Goal: Information Seeking & Learning: Learn about a topic

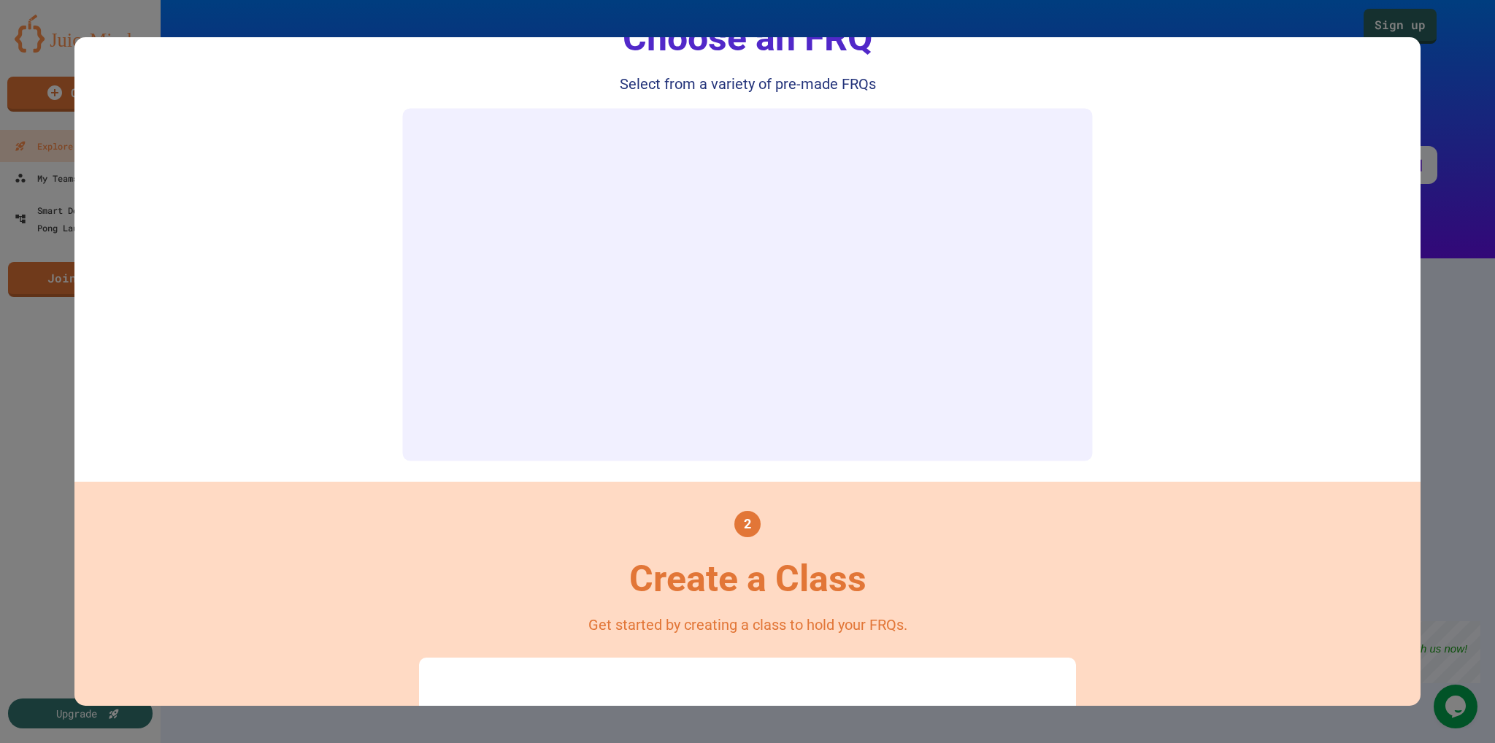
scroll to position [219, 0]
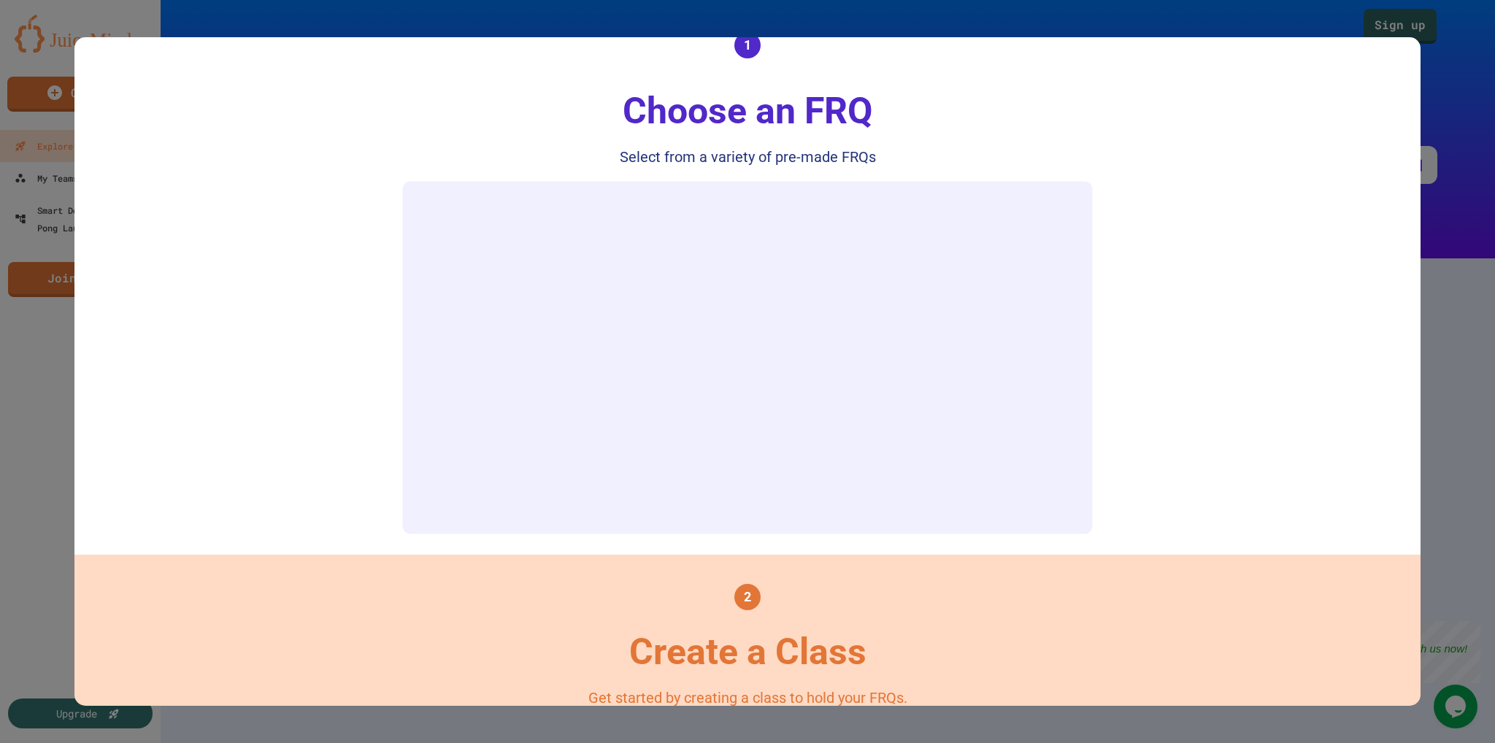
click at [434, 524] on video "Your browser does not support the video tag." at bounding box center [747, 357] width 674 height 337
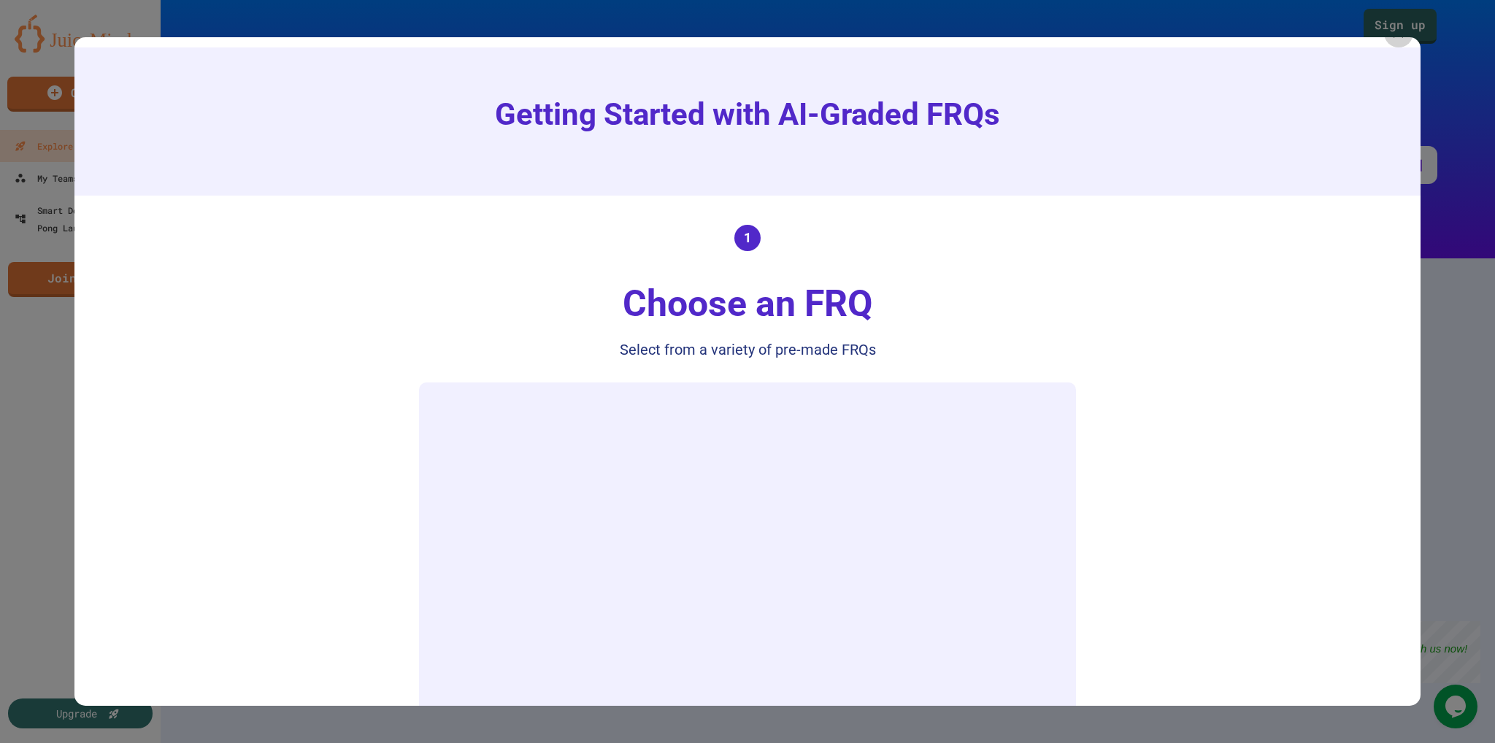
scroll to position [0, 0]
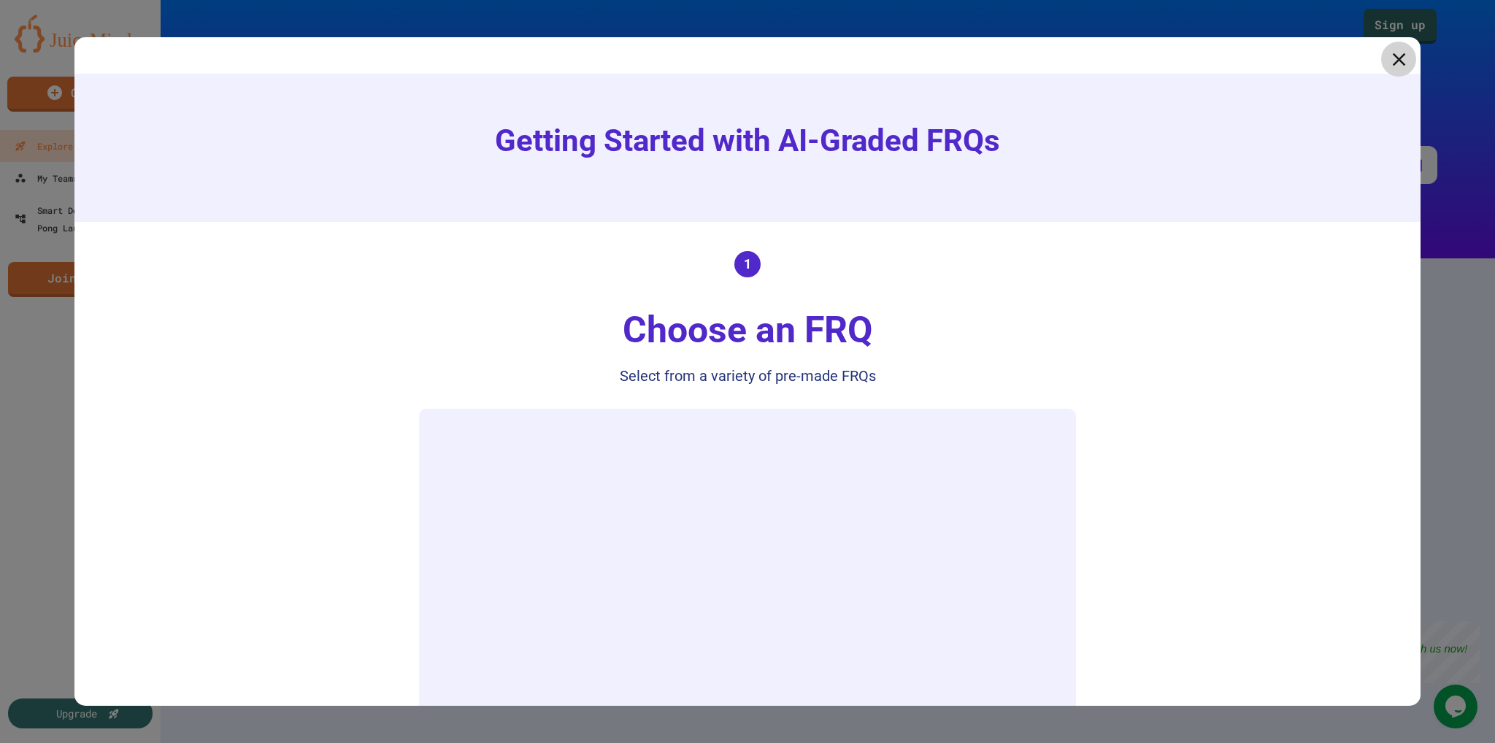
click at [1387, 62] on icon at bounding box center [1398, 59] width 22 height 22
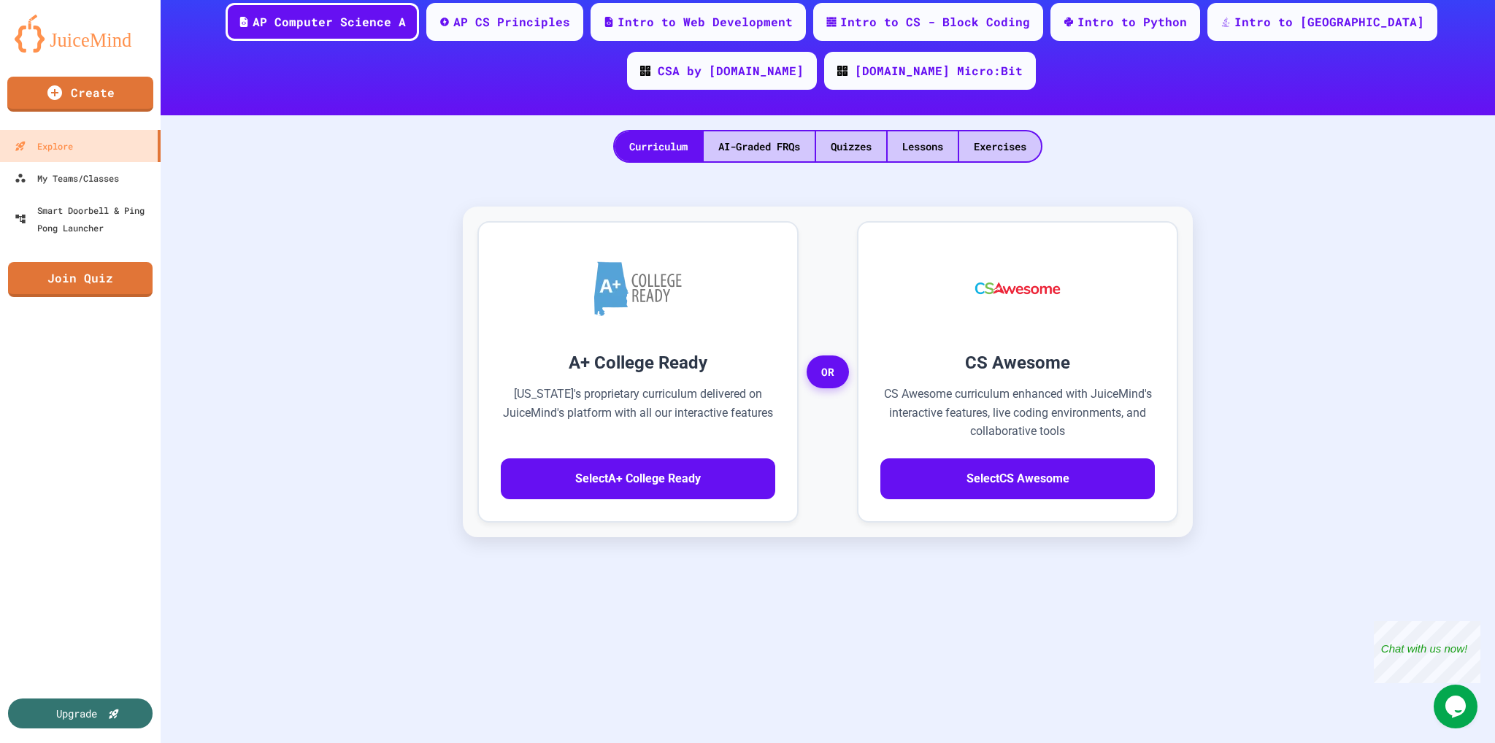
scroll to position [146, 0]
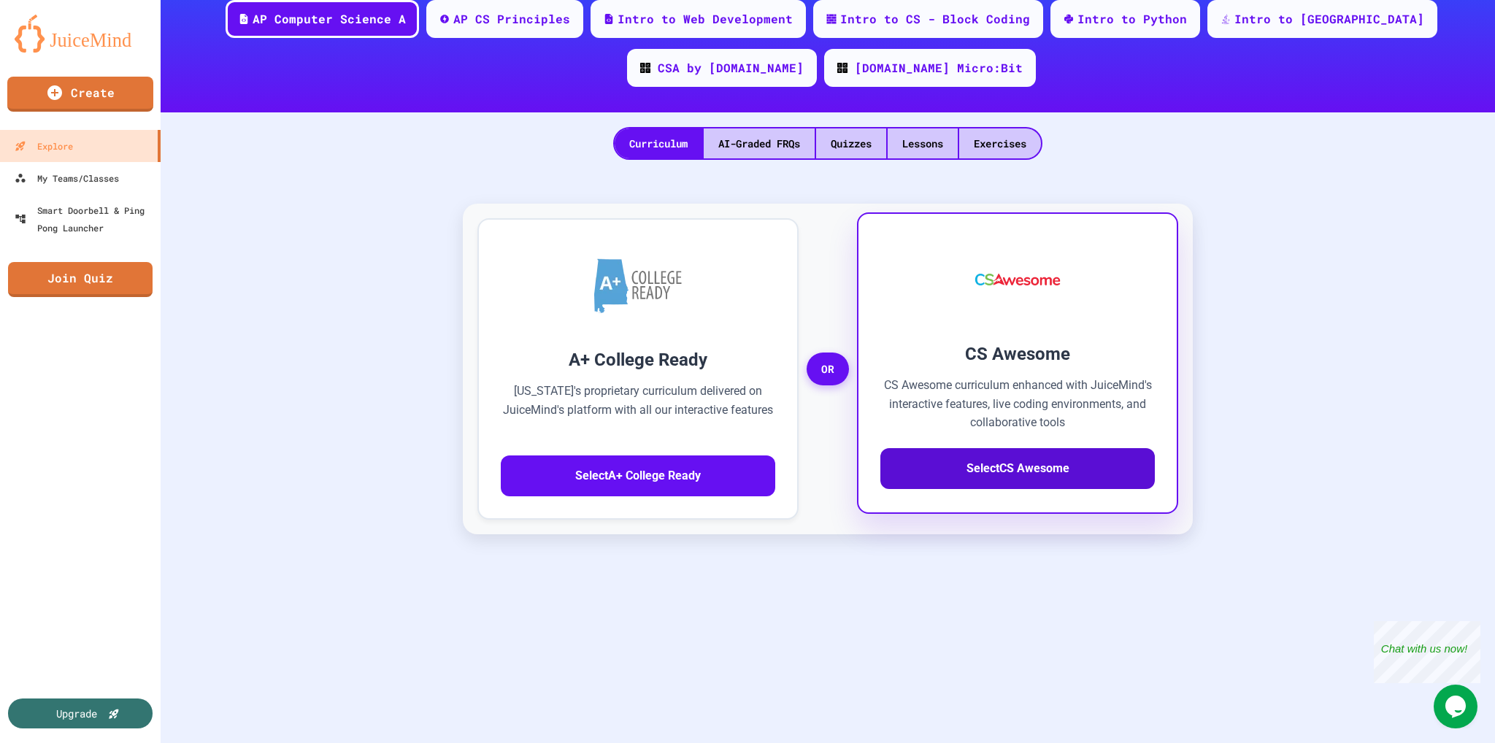
click at [972, 468] on button "Select CS Awesome" at bounding box center [1017, 468] width 274 height 41
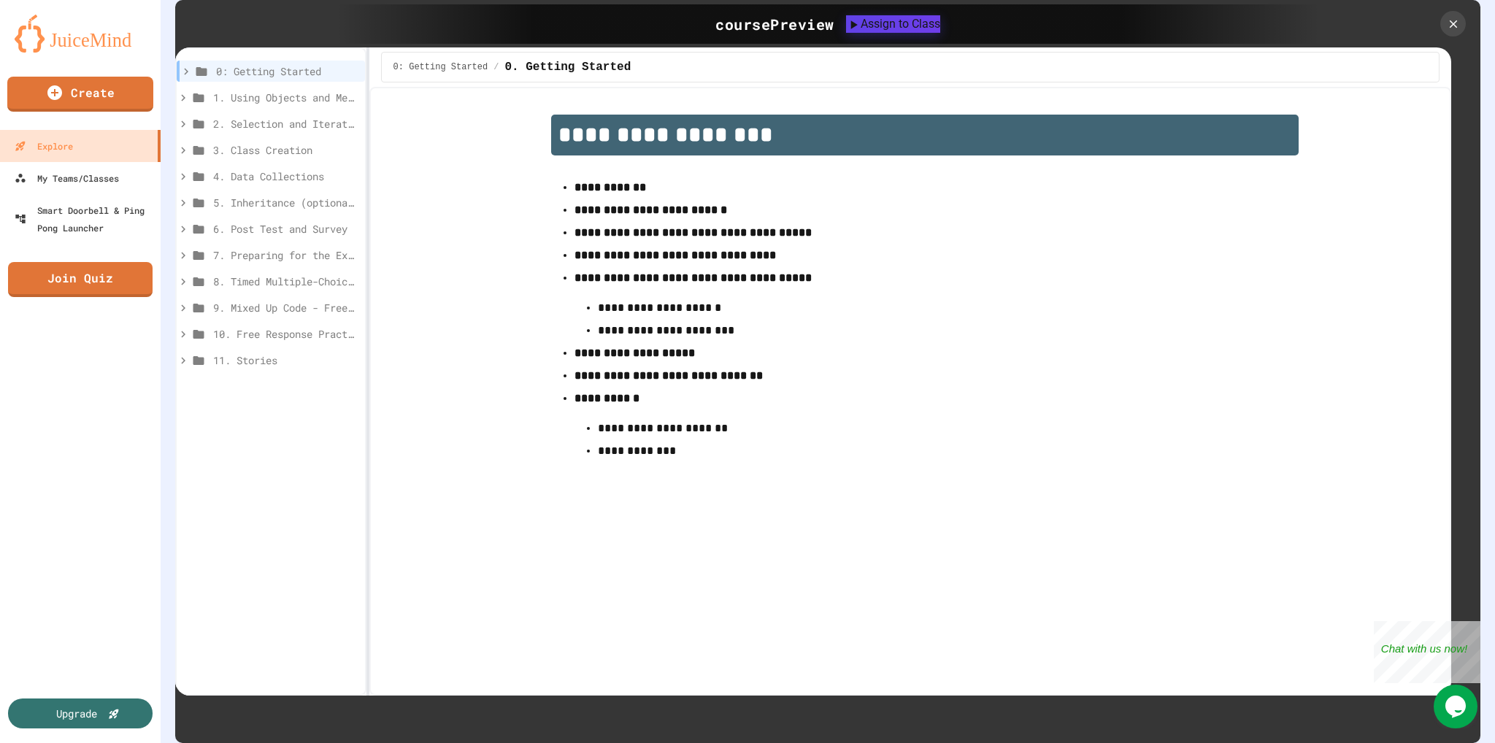
scroll to position [302, 0]
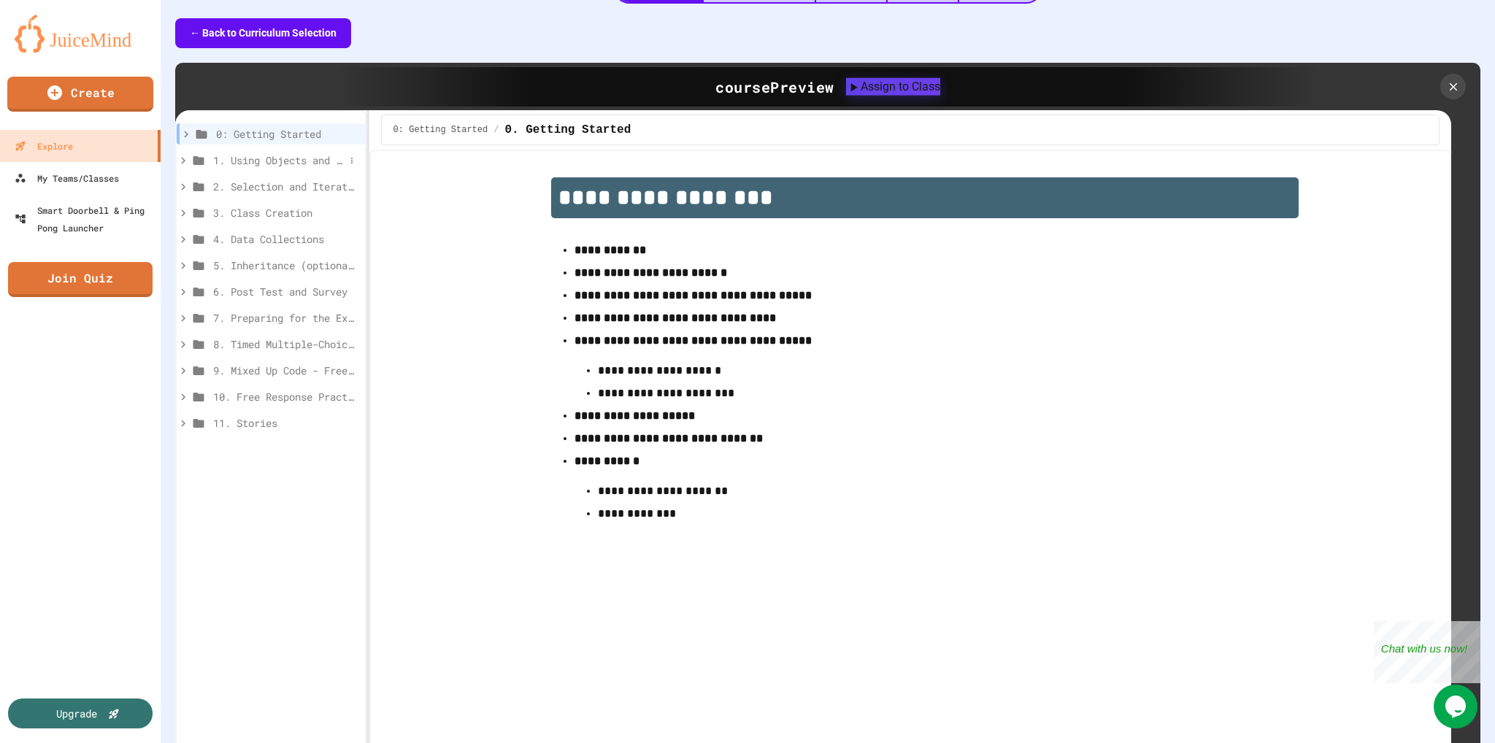
click at [229, 161] on span "1. Using Objects and Methods" at bounding box center [278, 160] width 131 height 15
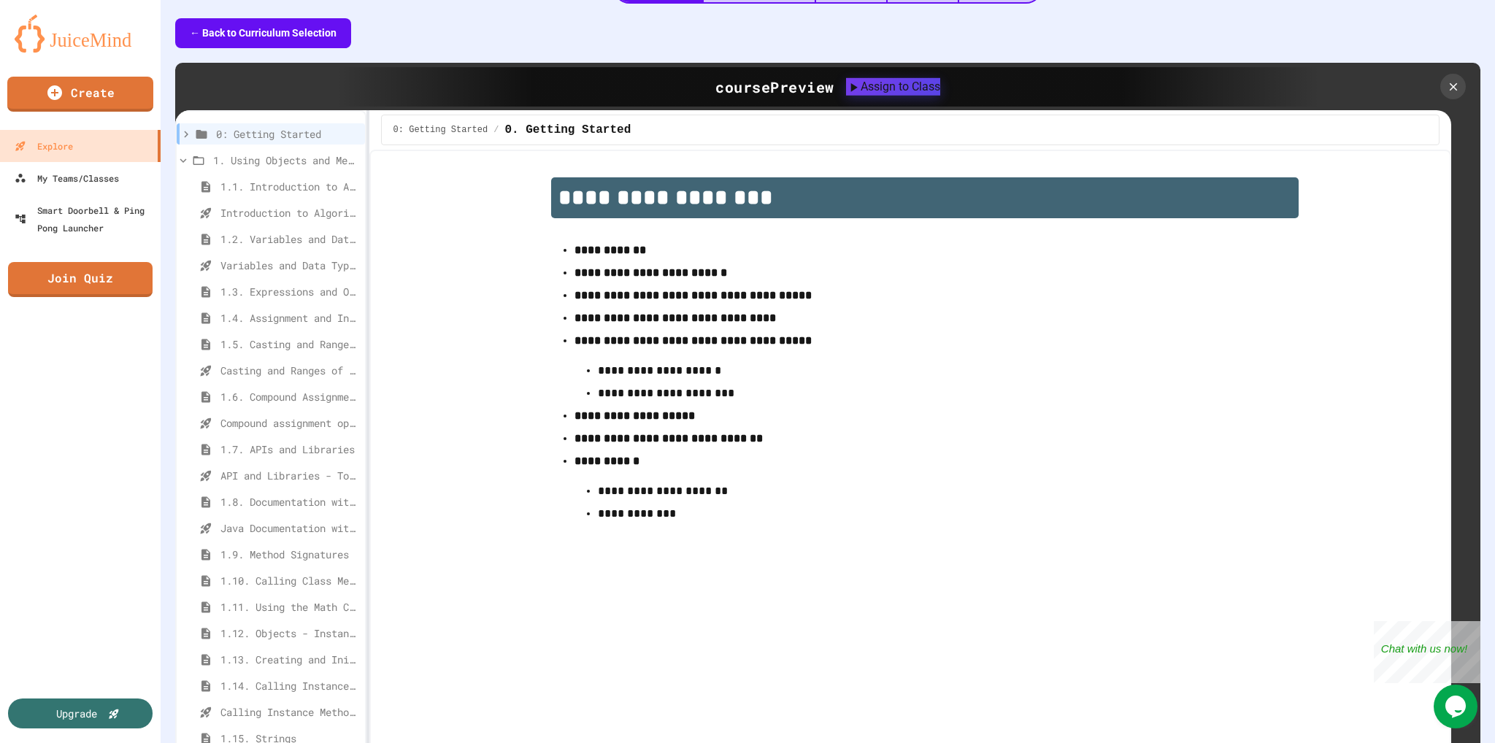
scroll to position [0, 0]
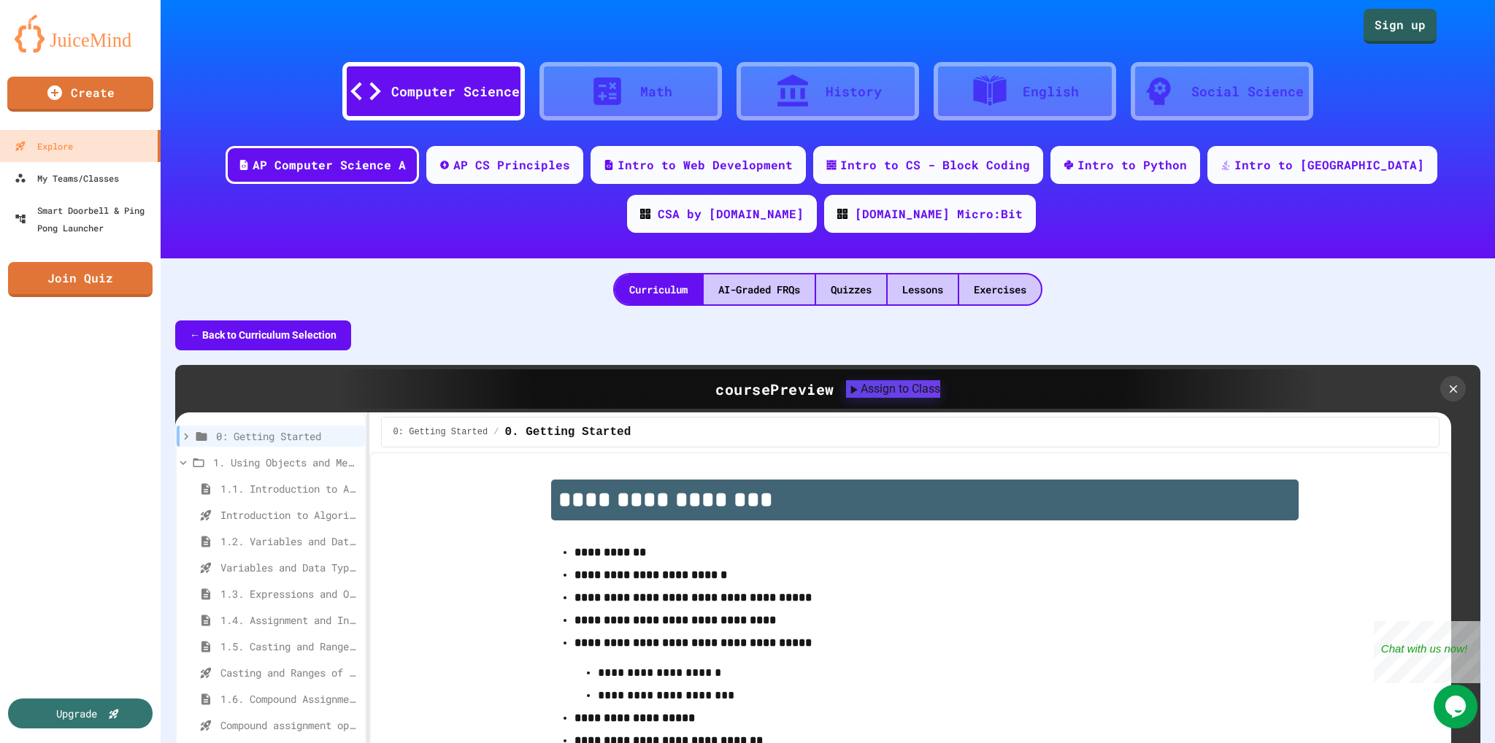
click at [1387, 100] on div "Computer Science Math History English Social Science" at bounding box center [827, 84] width 1290 height 80
